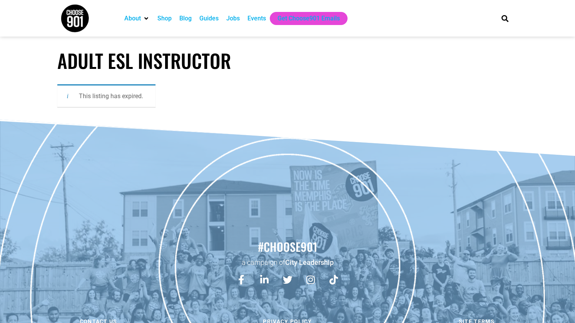
click at [234, 19] on div "Jobs" at bounding box center [232, 18] width 13 height 9
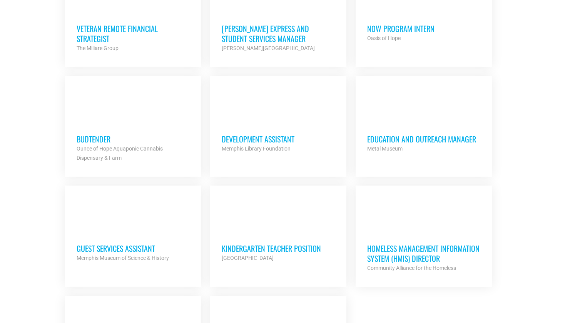
scroll to position [708, 0]
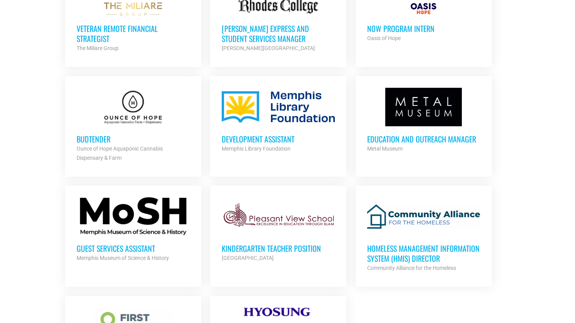
click at [162, 119] on div at bounding box center [133, 107] width 113 height 38
click at [270, 137] on h3 "Development Assistant" at bounding box center [278, 139] width 113 height 10
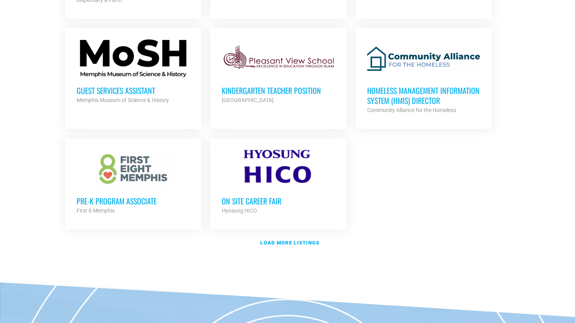
scroll to position [866, 0]
click at [151, 195] on h3 "Pre-K Program Associate" at bounding box center [133, 200] width 113 height 10
click at [291, 107] on link "Kindergarten Teacher Position Pleasant View School Partner Org Full Time" at bounding box center [278, 71] width 136 height 88
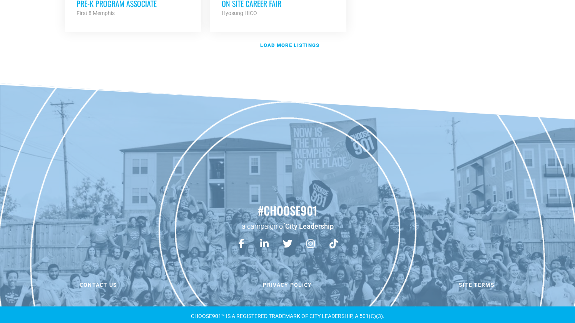
scroll to position [1062, 0]
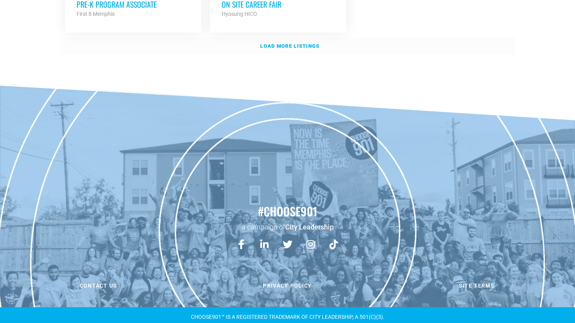
click at [297, 43] on strong "Load more listings" at bounding box center [289, 46] width 59 height 6
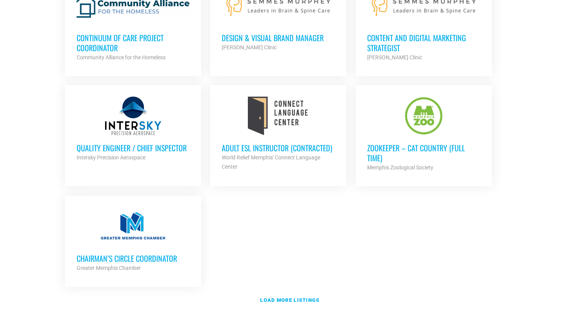
scroll to position [1599, 0]
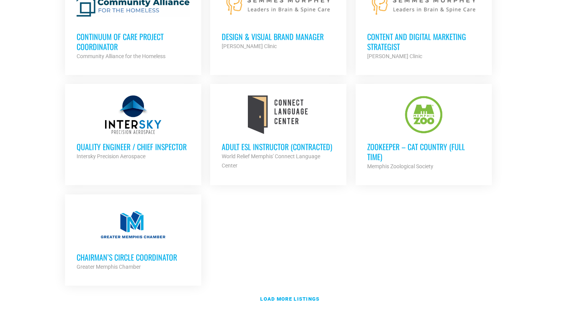
click at [300, 156] on div "World Relief Memphis' Connect Language Center" at bounding box center [278, 161] width 113 height 18
click at [285, 290] on link "Load more listings" at bounding box center [287, 299] width 454 height 18
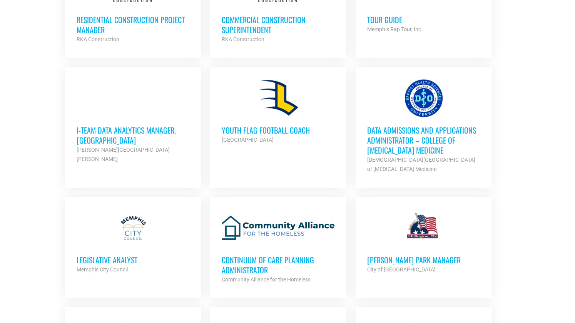
scroll to position [1956, 0]
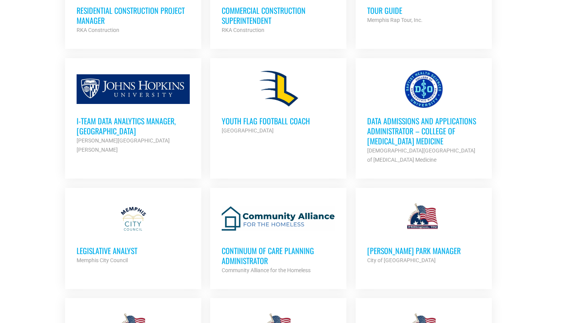
click at [141, 128] on h3 "i-team Data Analytics Manager, [GEOGRAPHIC_DATA]" at bounding box center [133, 126] width 113 height 20
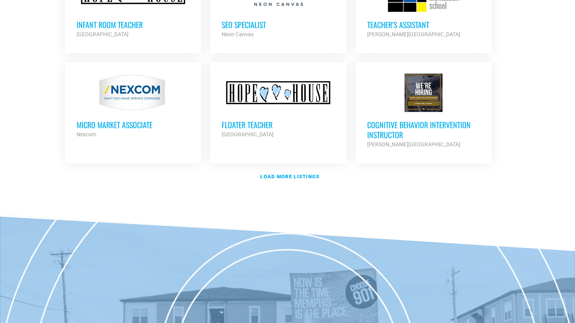
scroll to position [2413, 0]
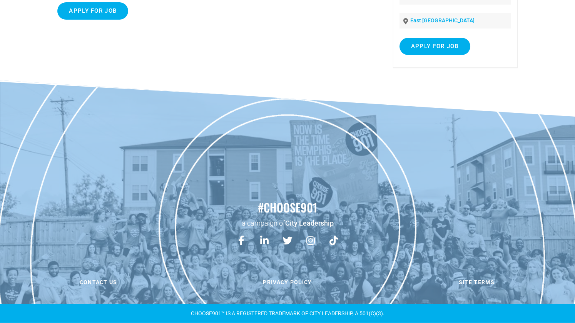
scroll to position [134, 0]
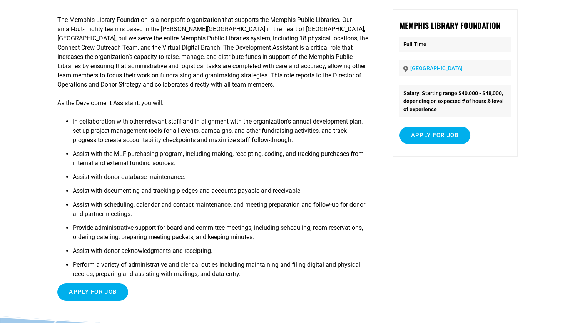
scroll to position [71, 0]
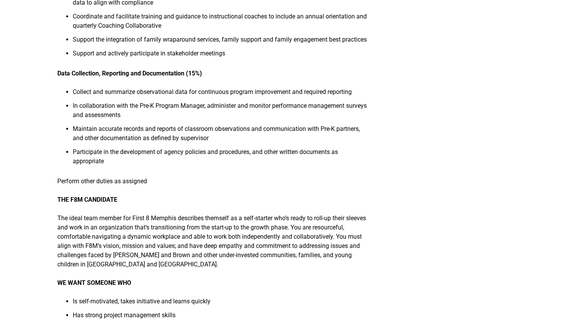
scroll to position [408, 0]
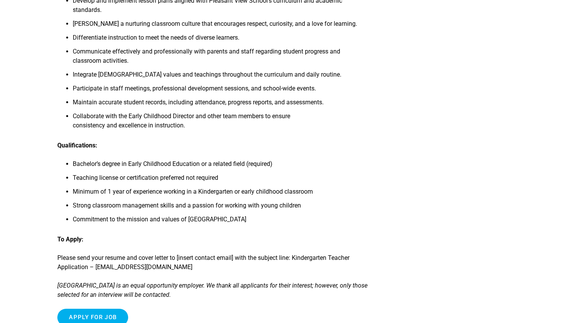
scroll to position [292, 0]
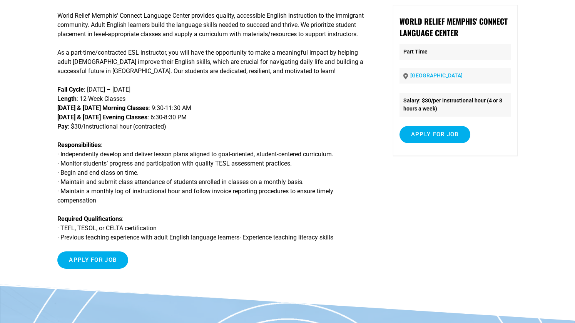
scroll to position [156, 0]
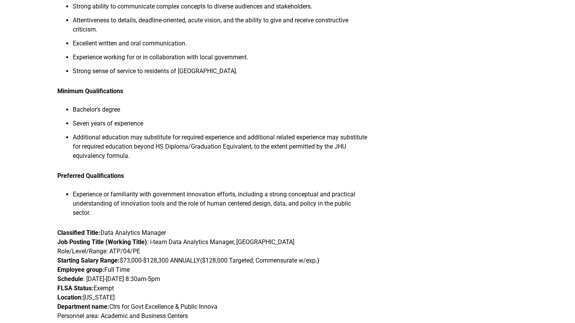
scroll to position [713, 0]
